Goal: Task Accomplishment & Management: Use online tool/utility

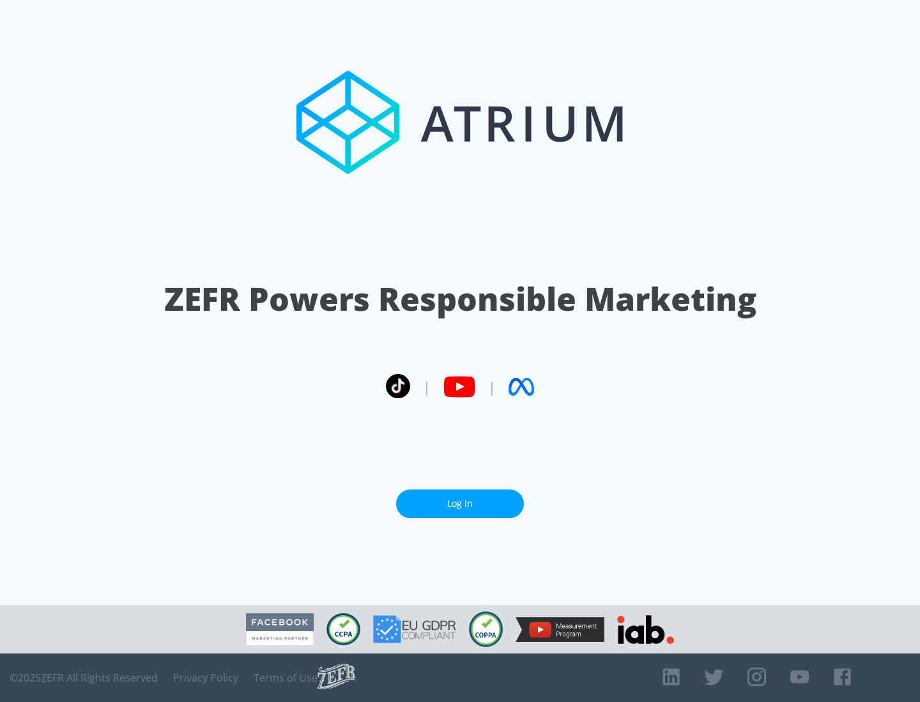
click at [460, 504] on link "Log In" at bounding box center [460, 504] width 128 height 29
